Goal: Obtain resource: Download file/media

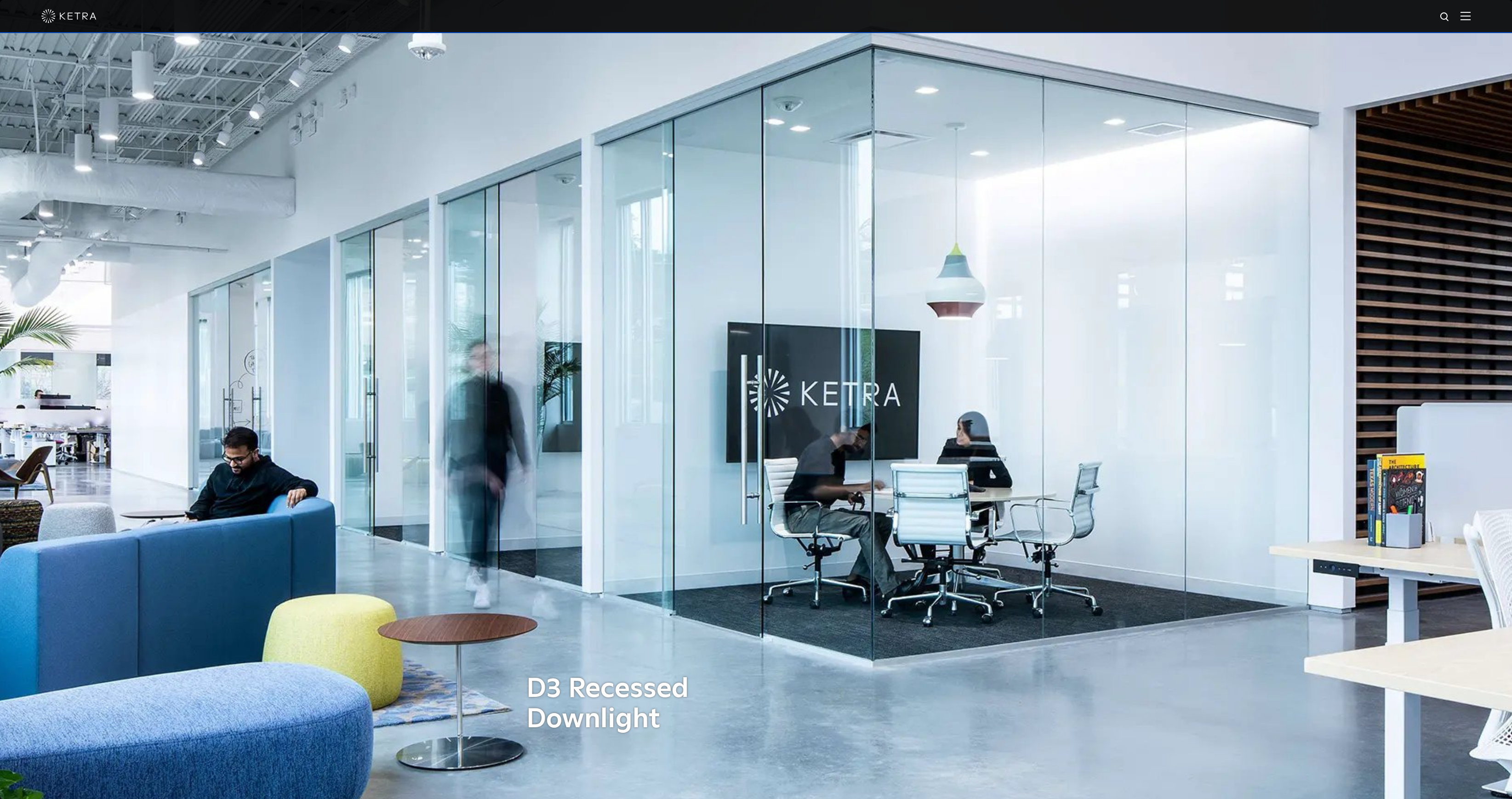
click at [56, 14] on img at bounding box center [69, 16] width 55 height 14
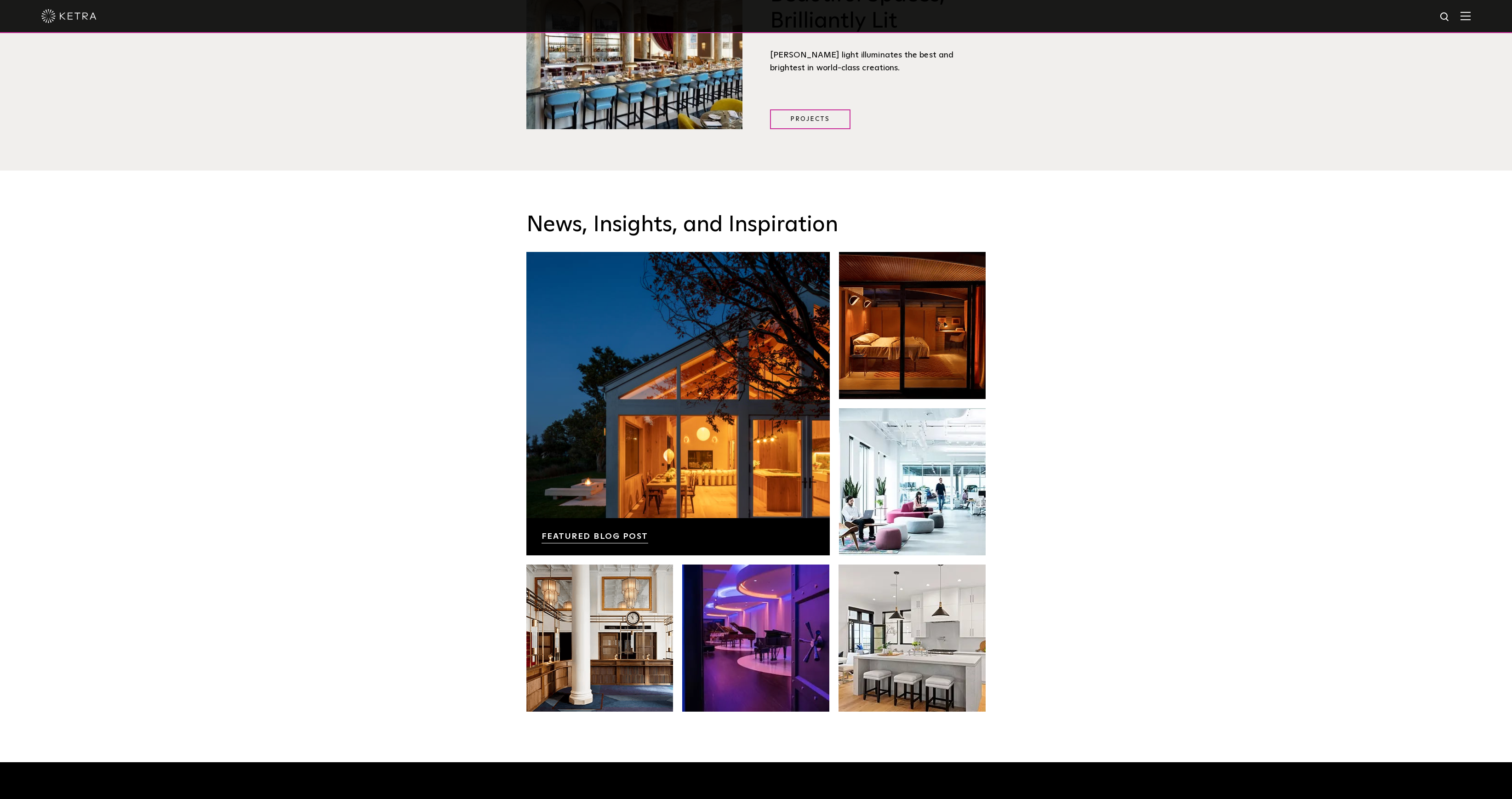
scroll to position [1930, 0]
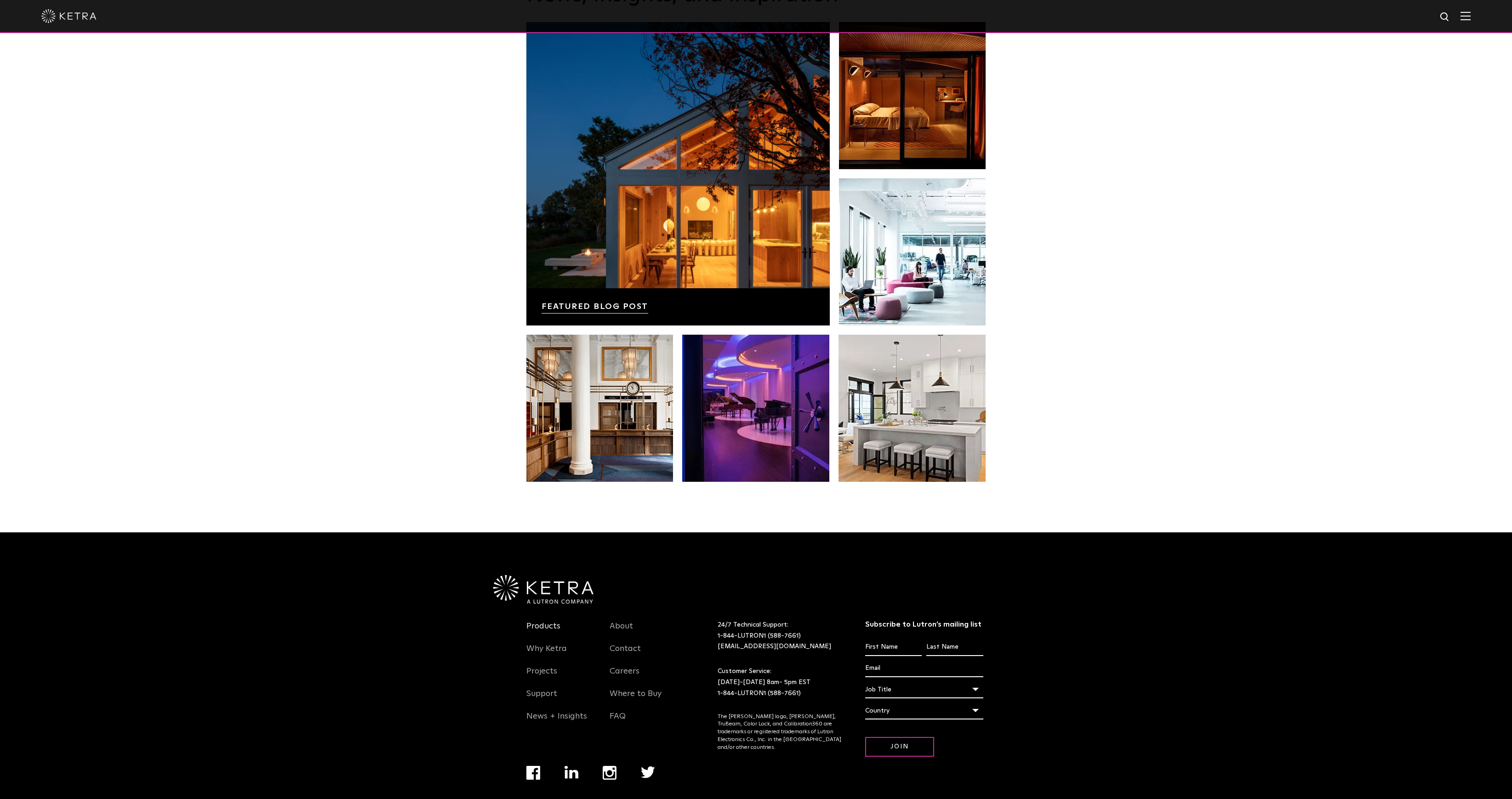
click at [541, 621] on link "Products" at bounding box center [544, 632] width 34 height 21
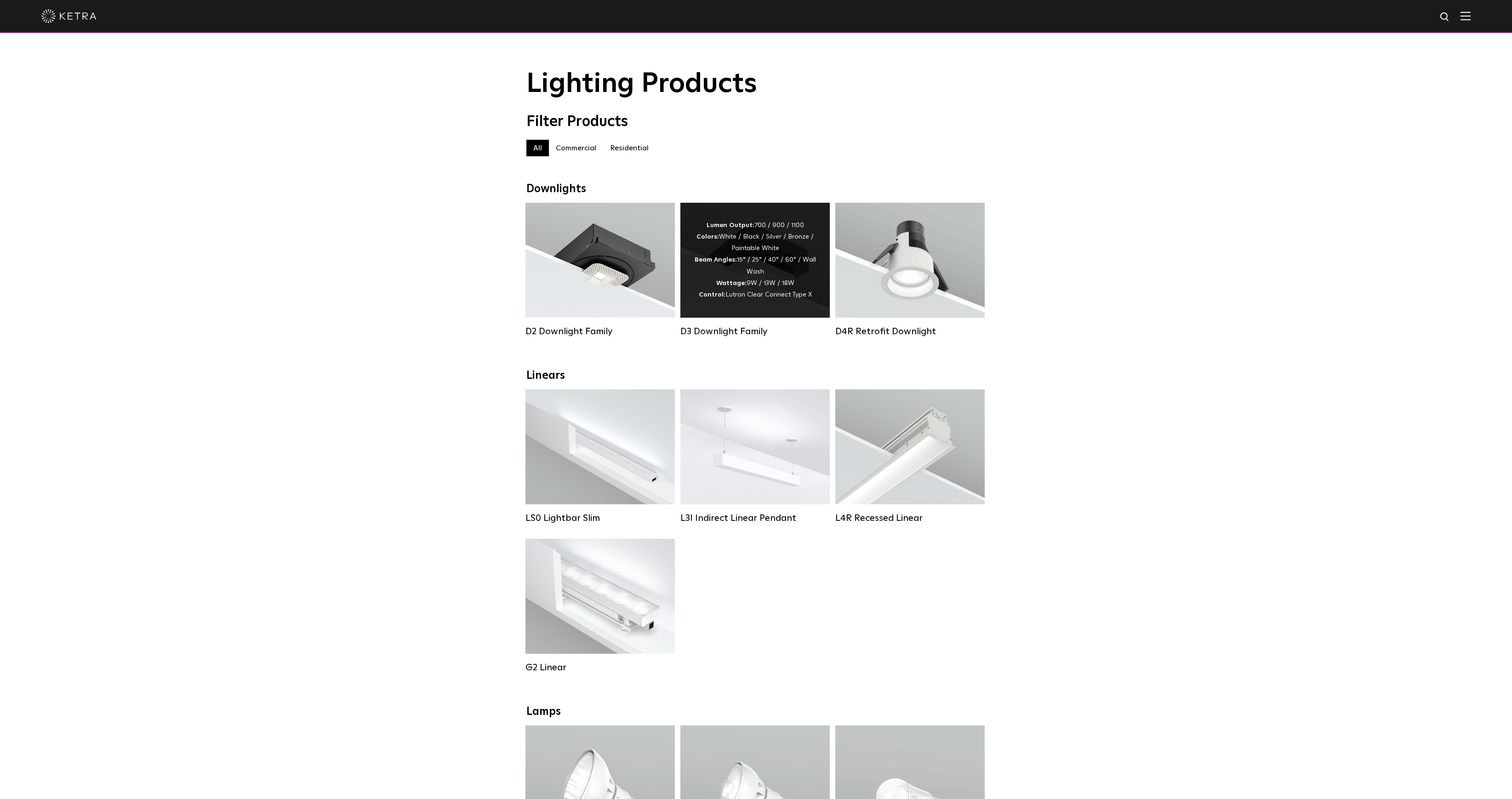
click at [741, 297] on span "Lutron Clear Connect Type X" at bounding box center [768, 295] width 86 height 6
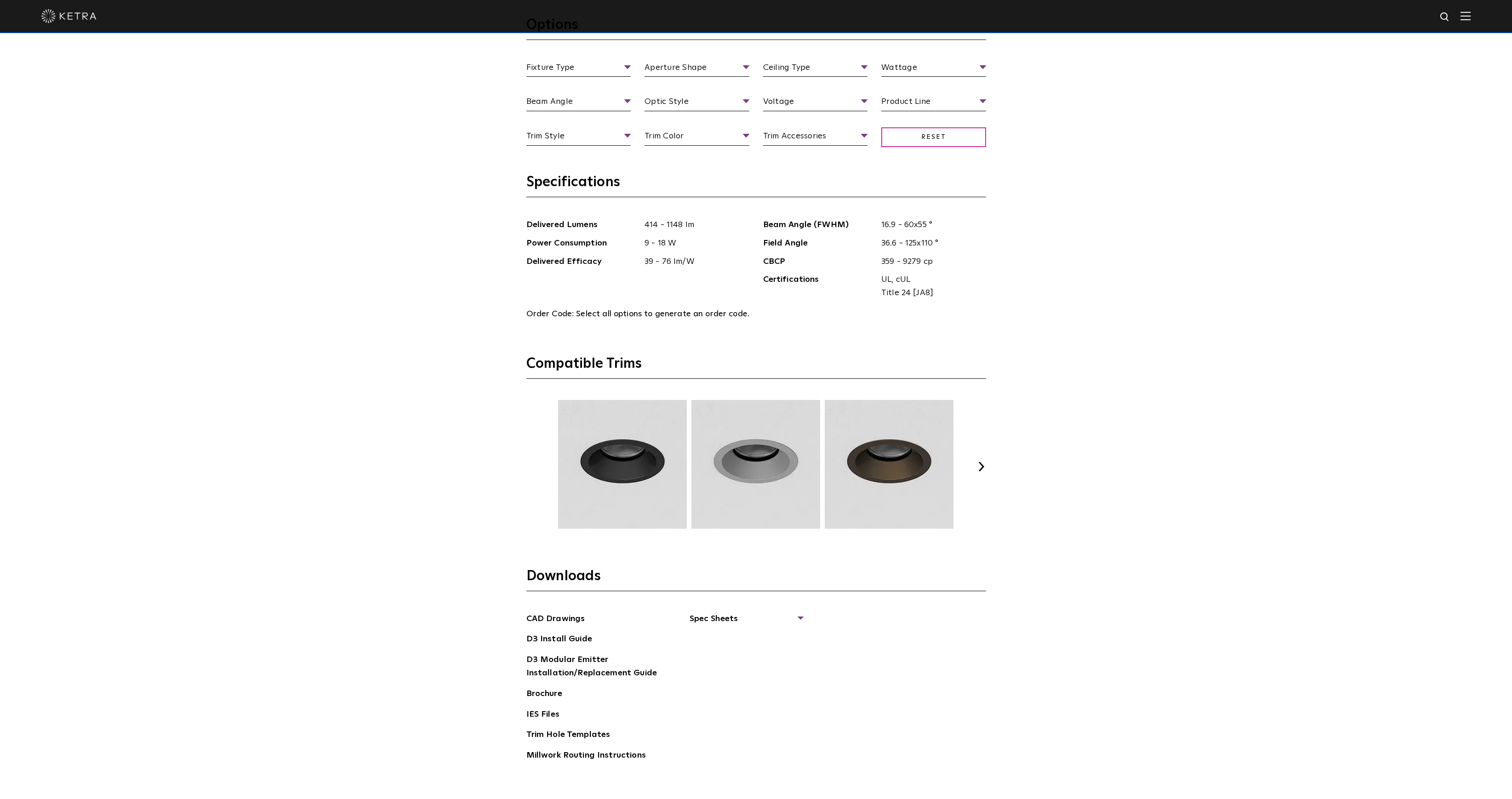
scroll to position [1393, 0]
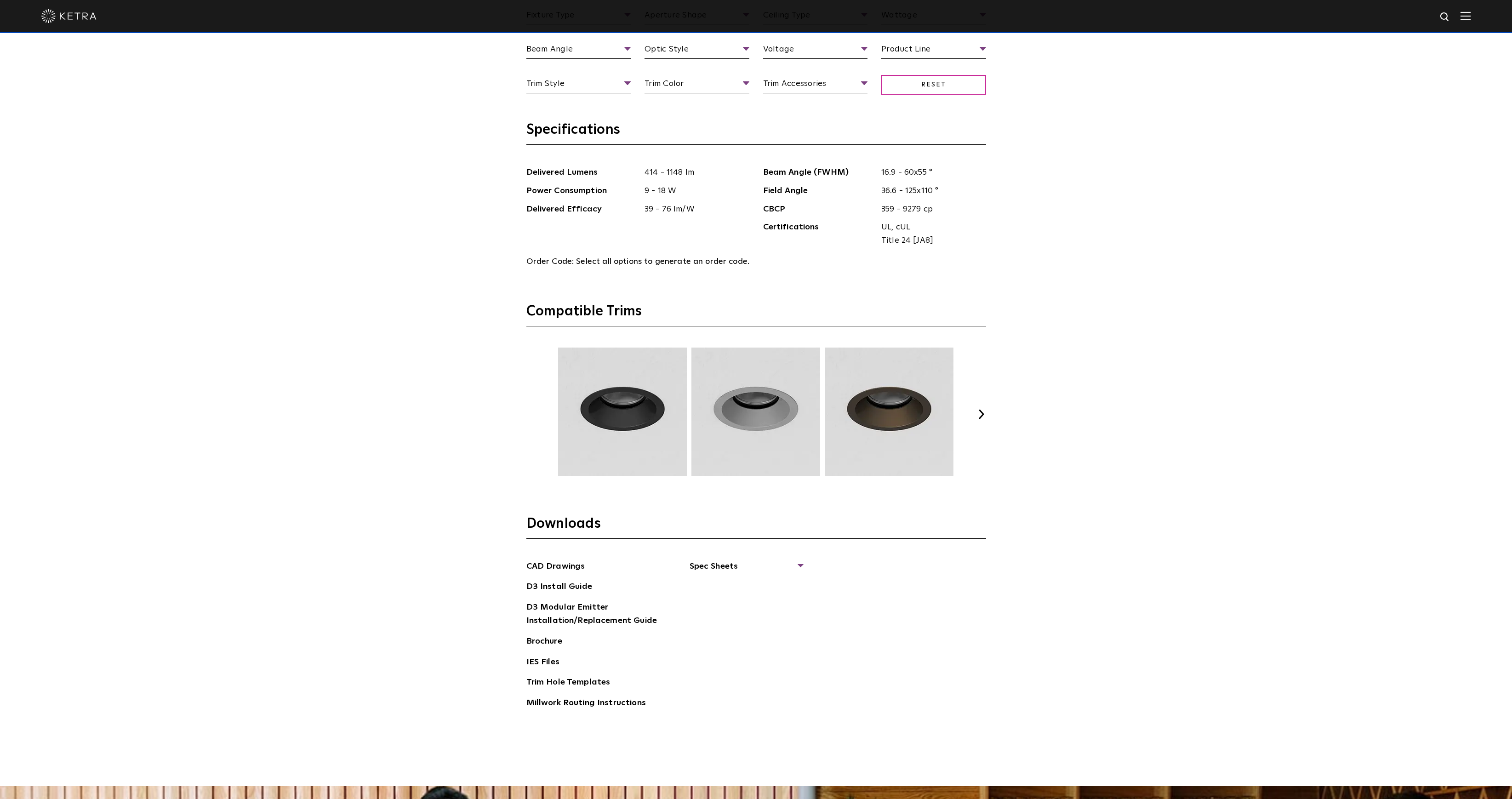
click at [980, 410] on button "Next" at bounding box center [981, 414] width 9 height 9
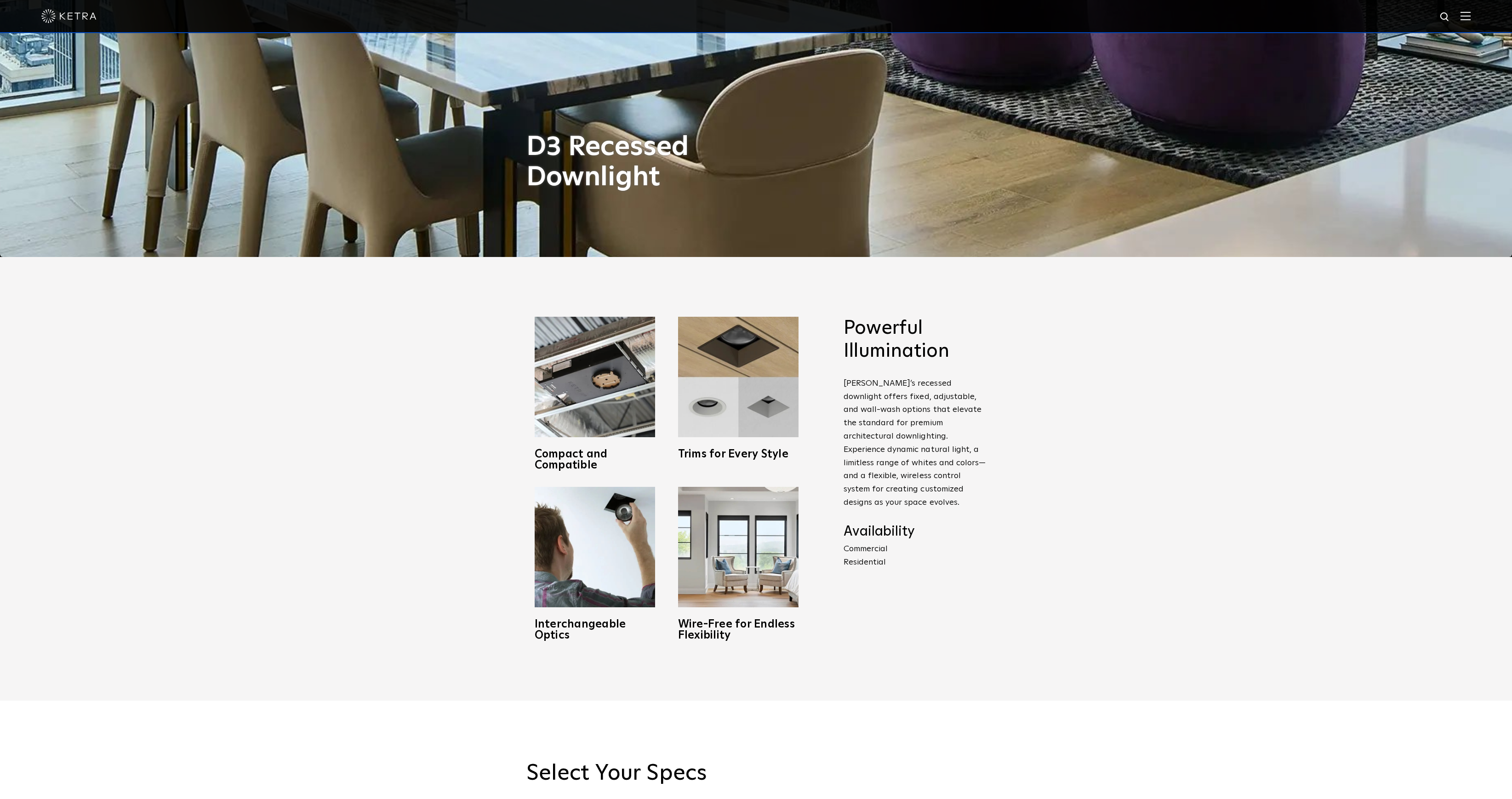
scroll to position [647, 0]
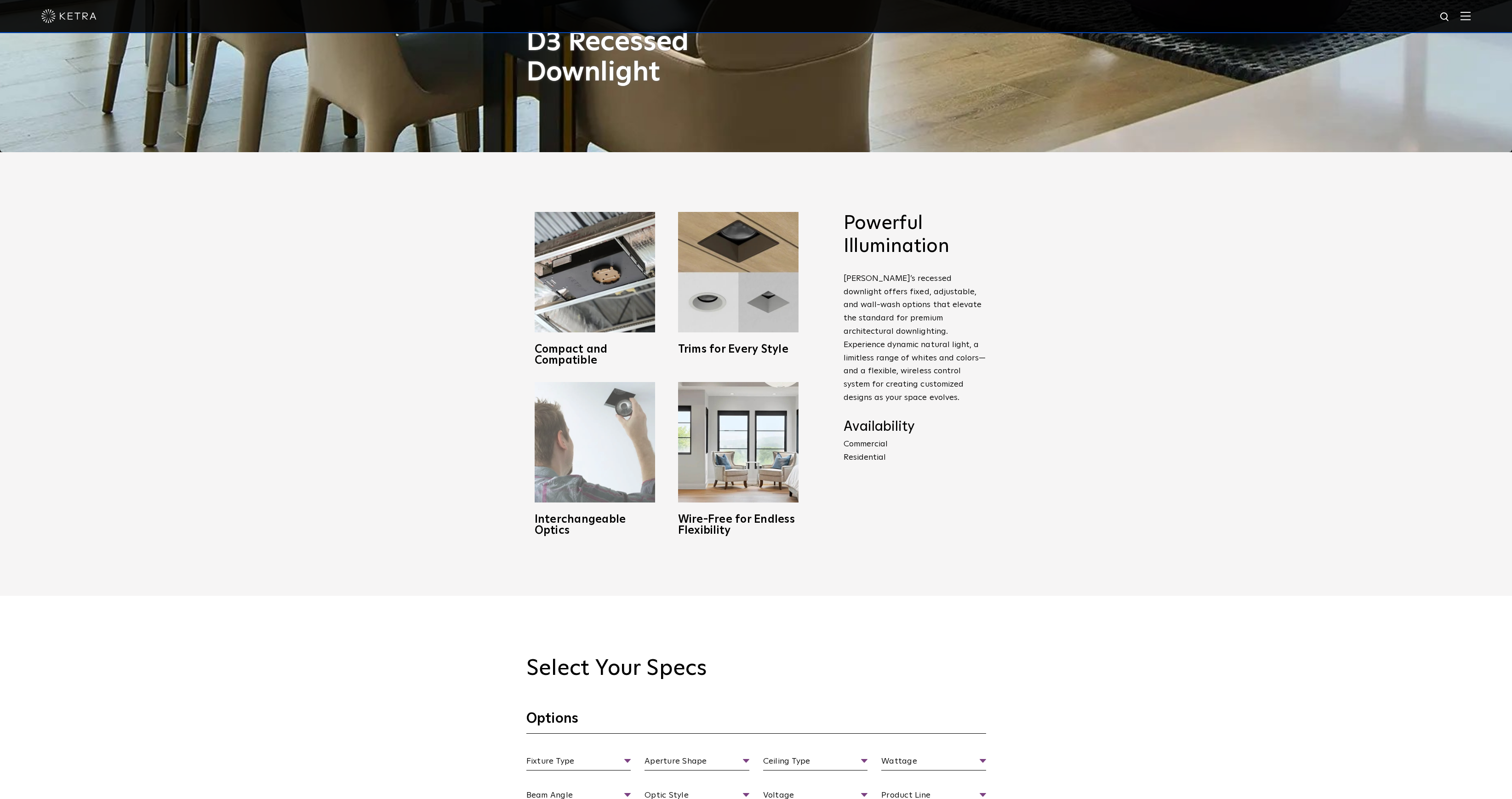
click at [619, 447] on img at bounding box center [595, 442] width 120 height 120
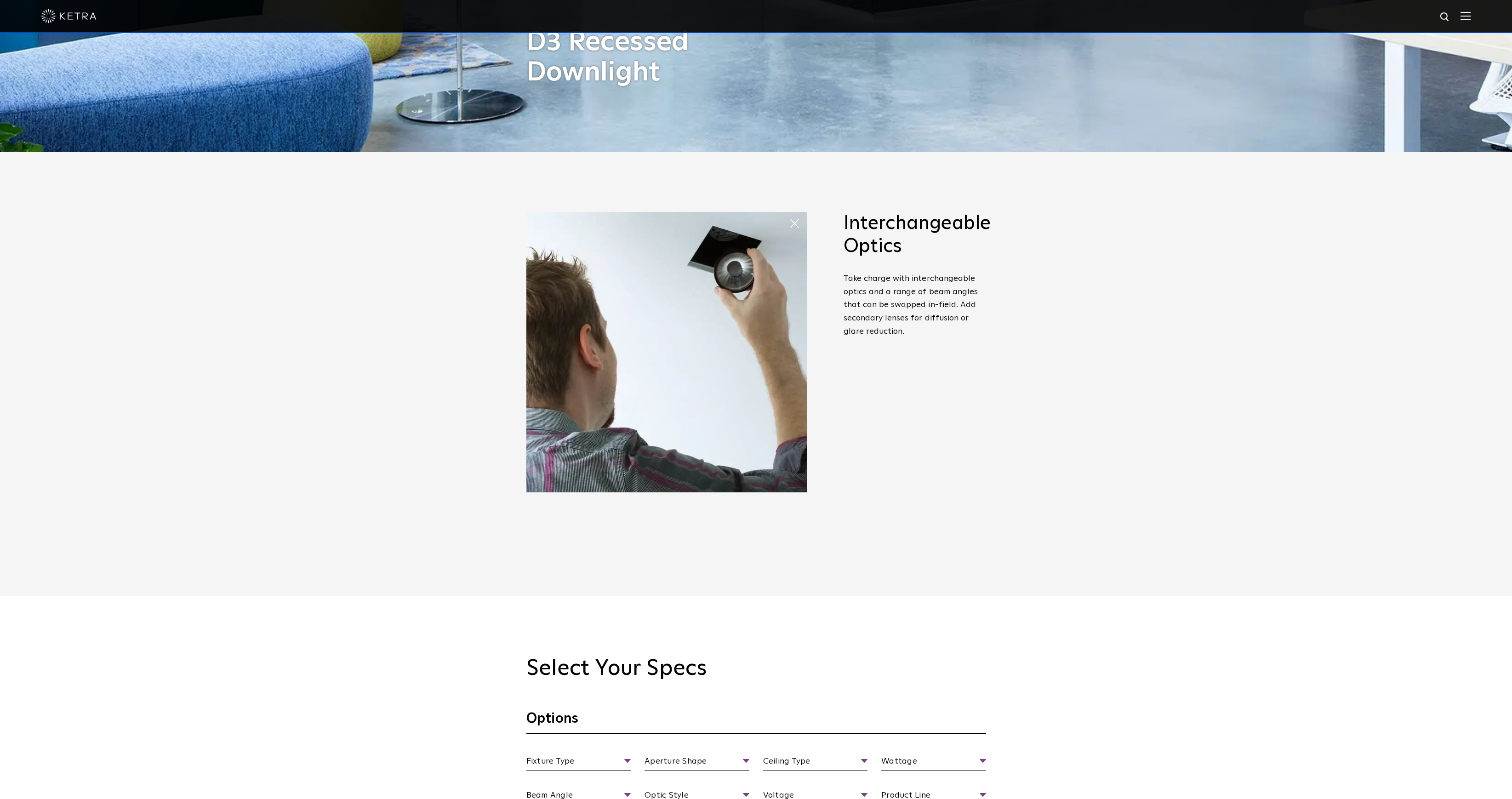
click at [798, 222] on span at bounding box center [798, 223] width 18 height 18
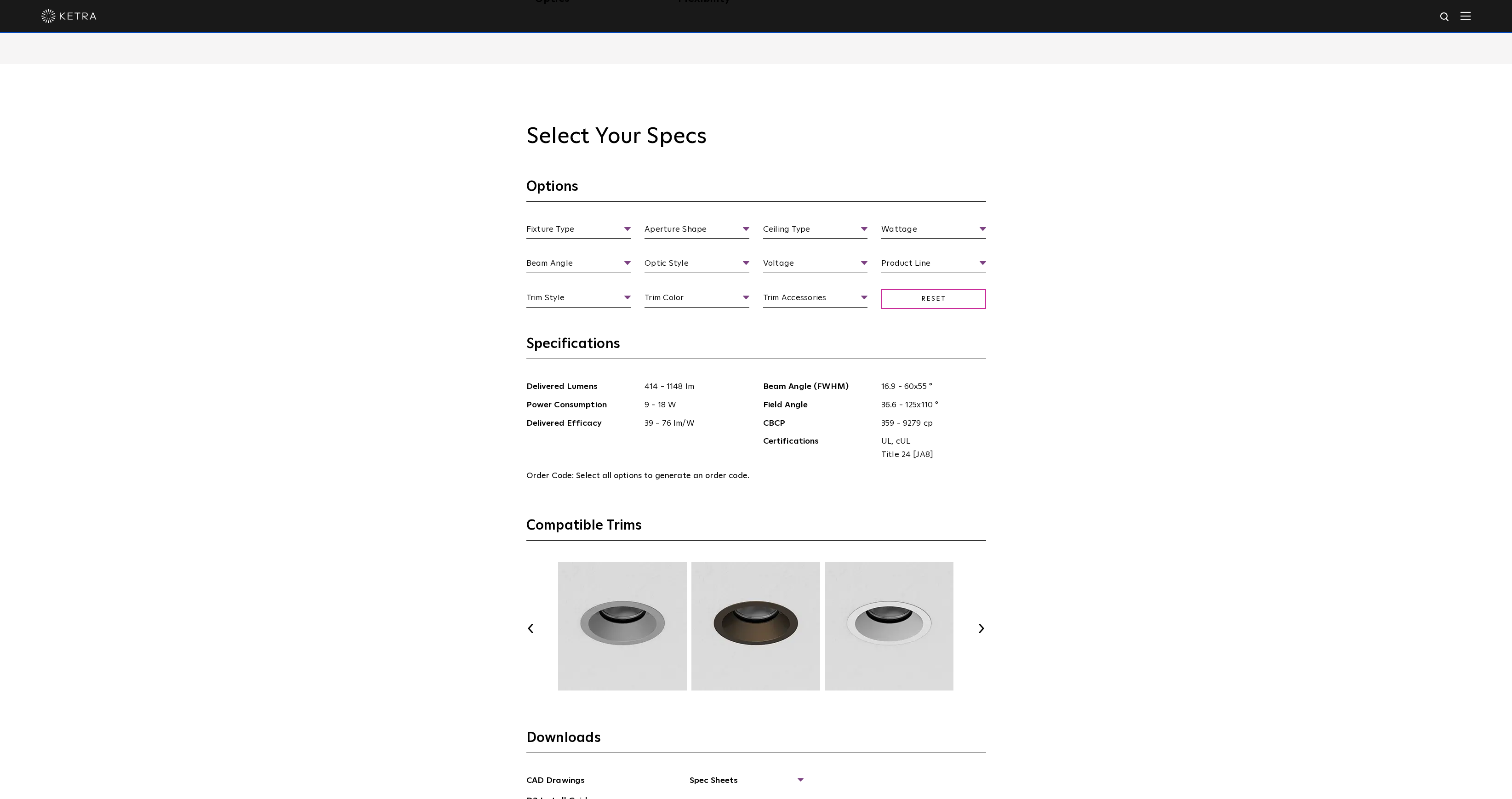
scroll to position [1460, 0]
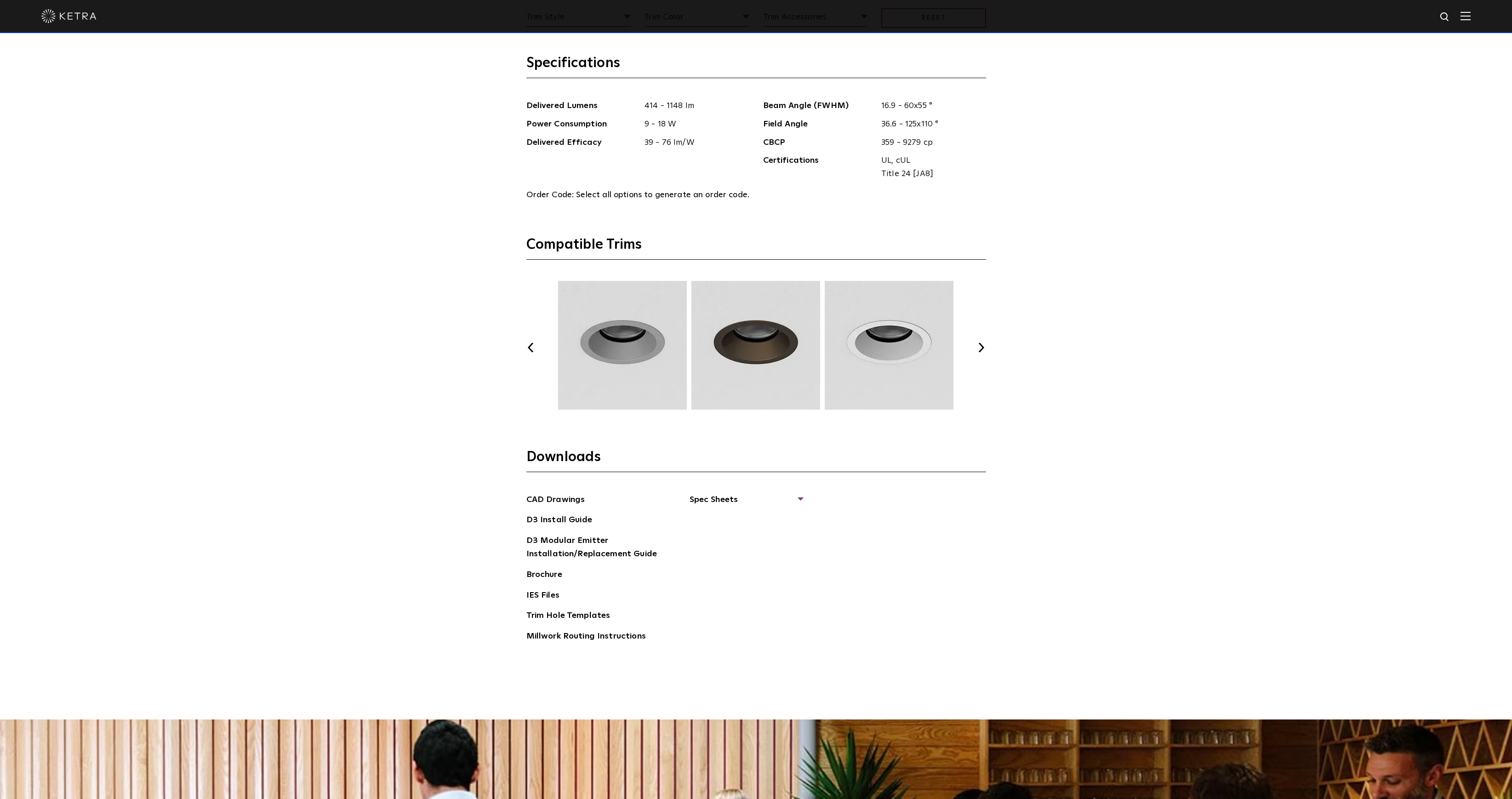
click at [981, 343] on button "Next" at bounding box center [981, 348] width 9 height 9
click at [978, 343] on button "Next" at bounding box center [981, 348] width 9 height 9
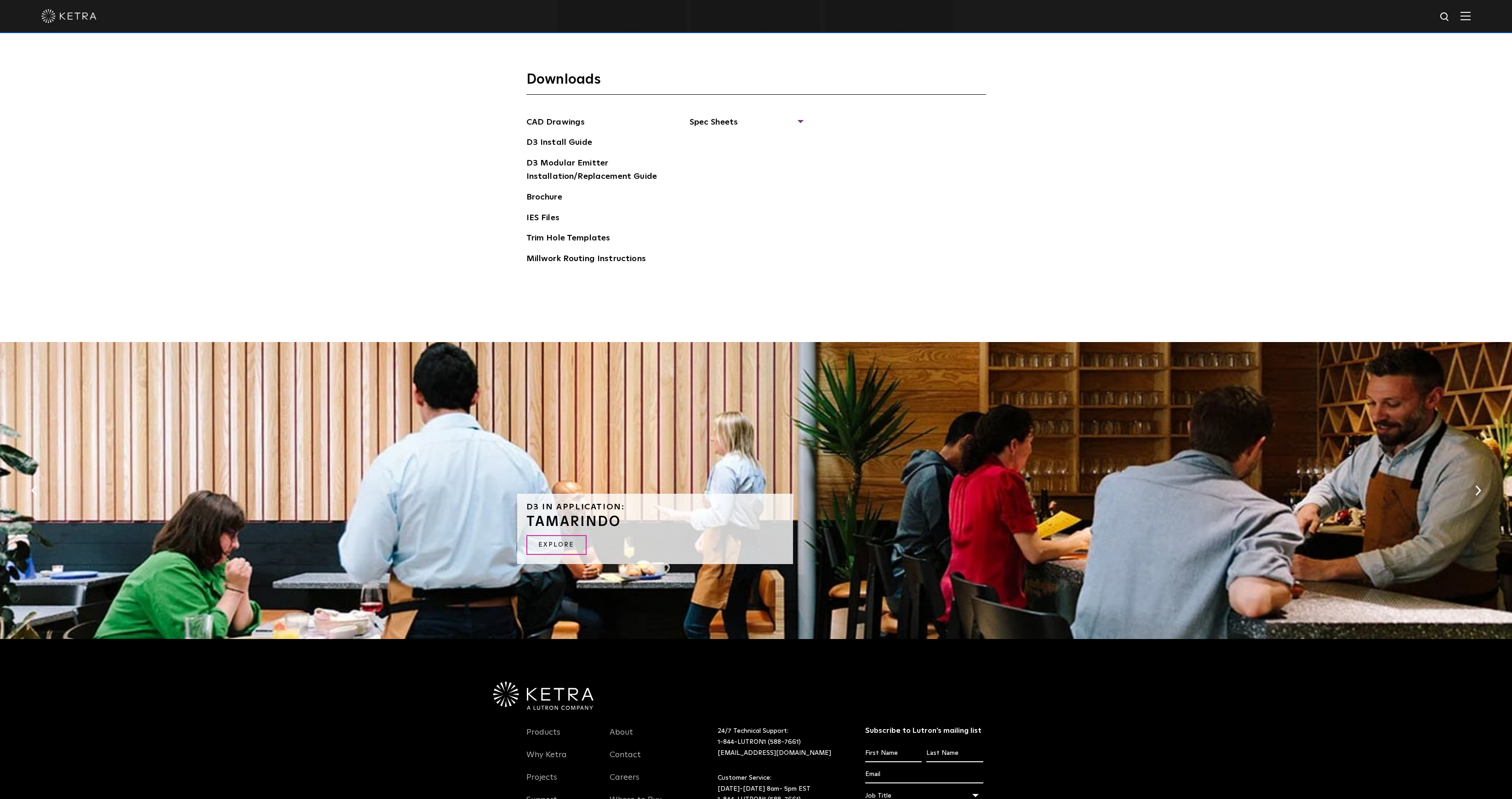
scroll to position [1434, 0]
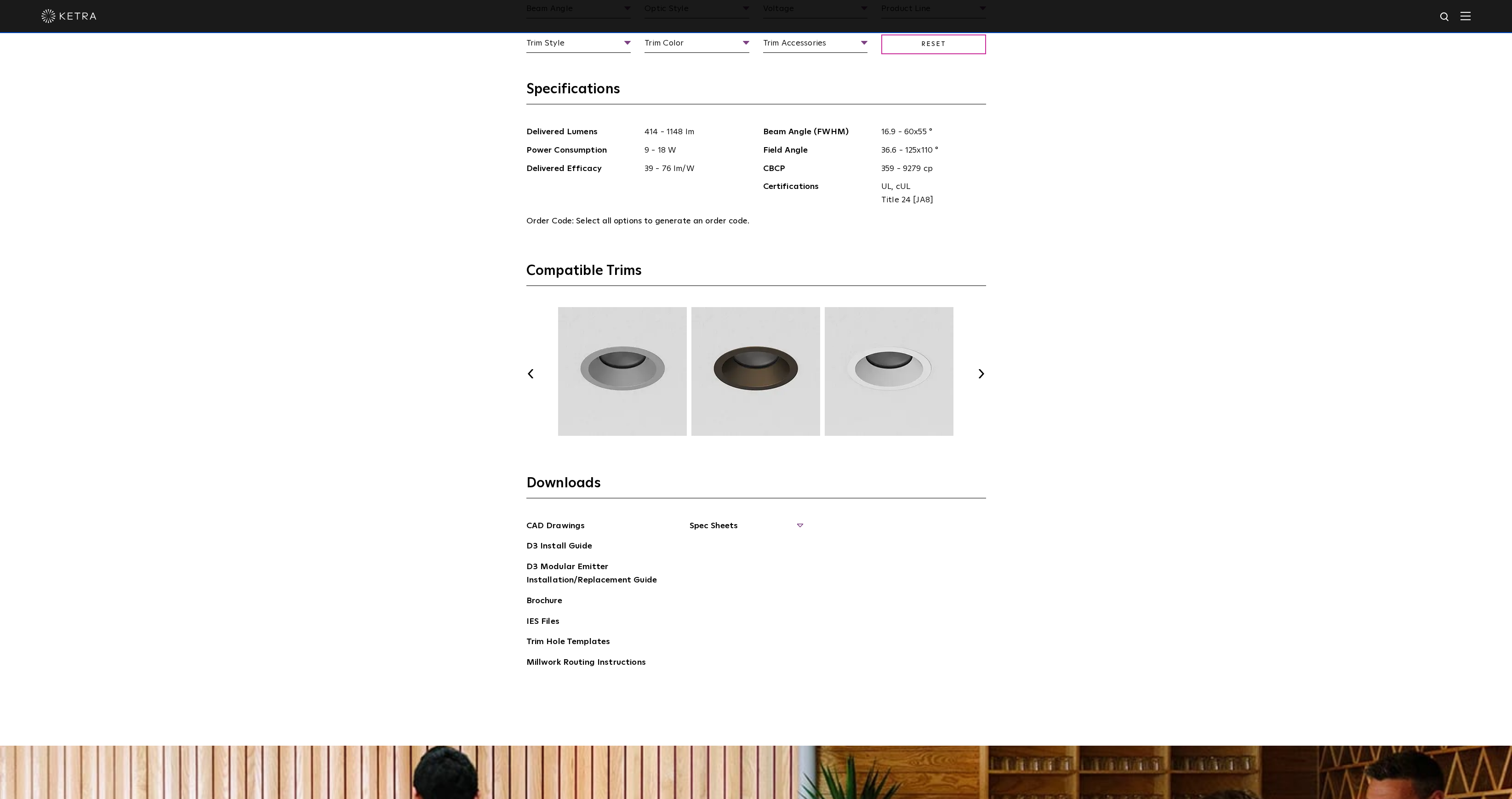
click at [747, 524] on span "Spec Sheets" at bounding box center [746, 530] width 113 height 20
click at [546, 598] on link "Brochure" at bounding box center [544, 602] width 36 height 15
